Goal: Information Seeking & Learning: Learn about a topic

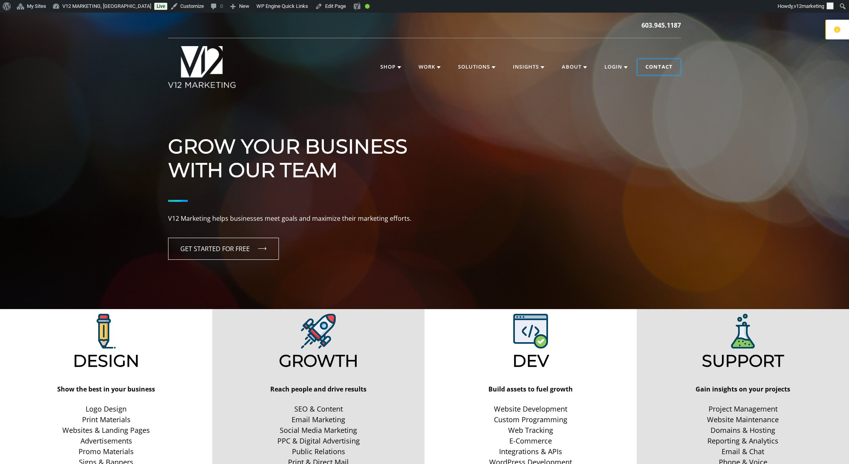
click at [653, 63] on link "Contact" at bounding box center [658, 67] width 43 height 16
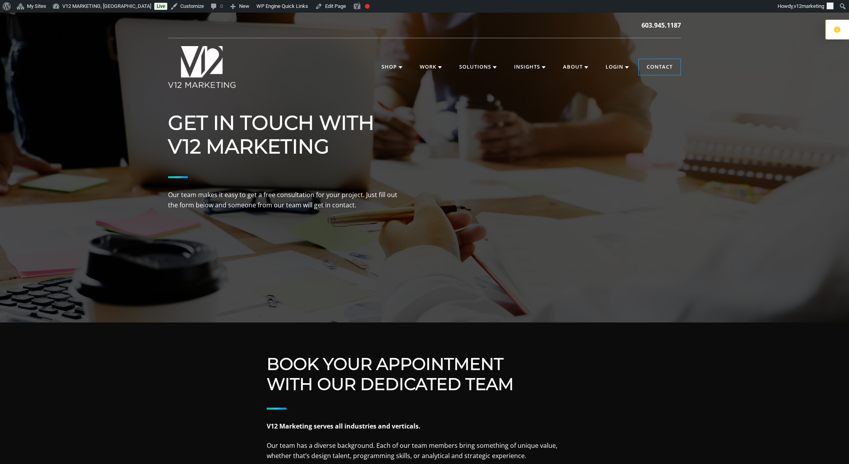
click at [731, 124] on div "Get in Touch with V12 Marketing Our team makes it easy to get a free consultati…" at bounding box center [424, 168] width 849 height 310
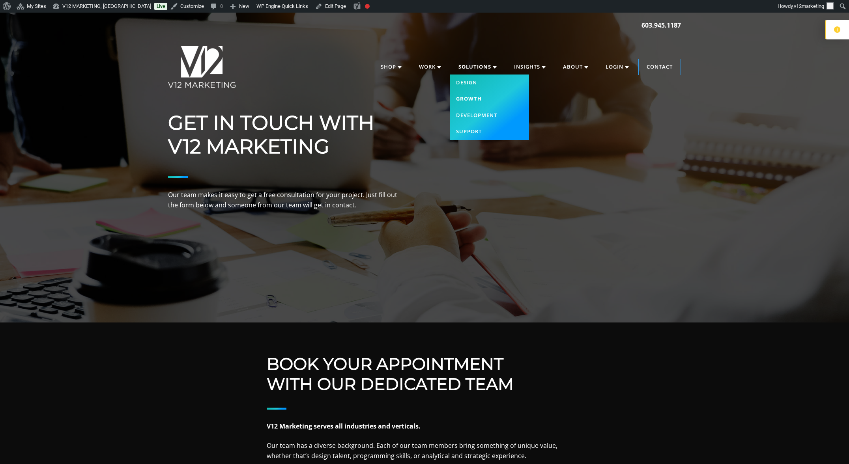
click at [473, 99] on link "Growth" at bounding box center [489, 99] width 79 height 17
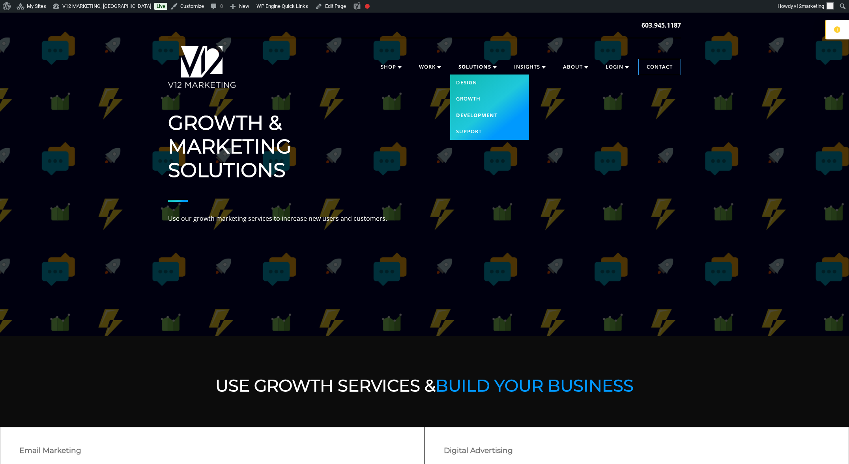
click at [479, 115] on link "Development" at bounding box center [489, 115] width 79 height 17
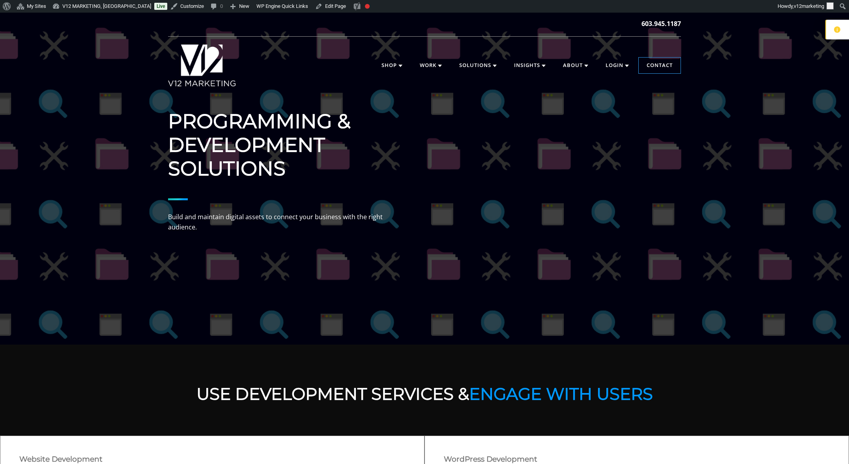
scroll to position [162, 0]
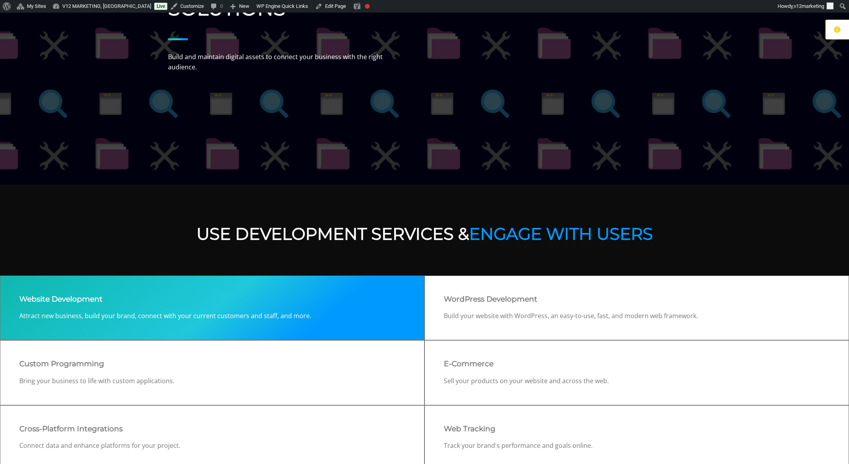
click at [272, 297] on h3 "Website Development" at bounding box center [212, 299] width 386 height 9
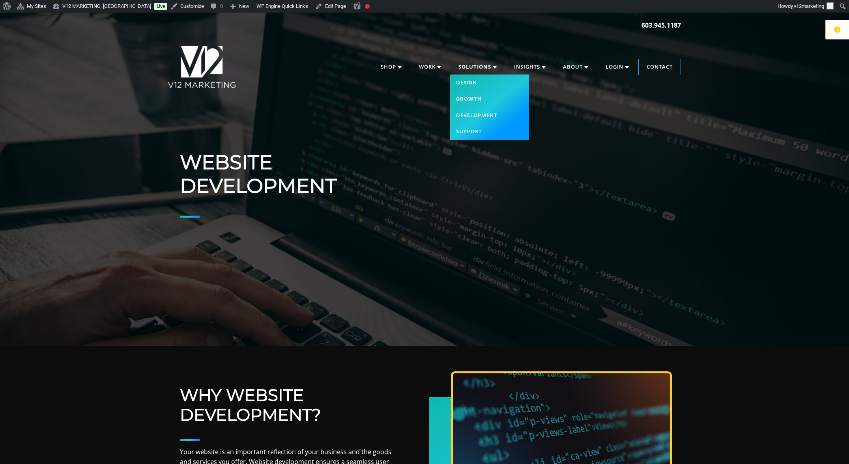
click at [479, 96] on link "Growth" at bounding box center [489, 99] width 79 height 17
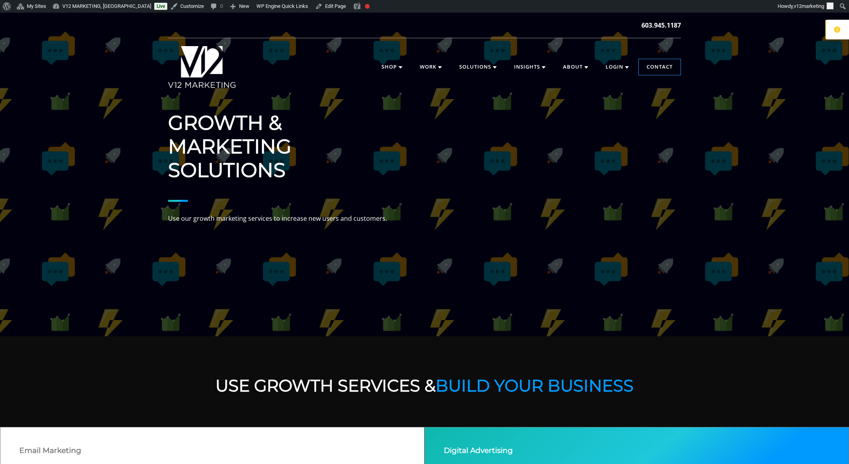
scroll to position [248, 0]
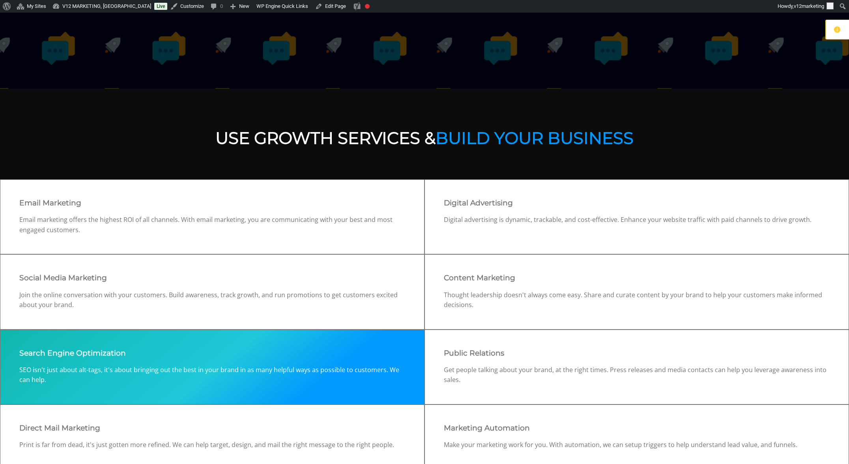
click at [306, 358] on div "Search Engine Optimization SEO isn't just about alt-tags, it's about bringing o…" at bounding box center [212, 367] width 424 height 75
